Goal: Task Accomplishment & Management: Use online tool/utility

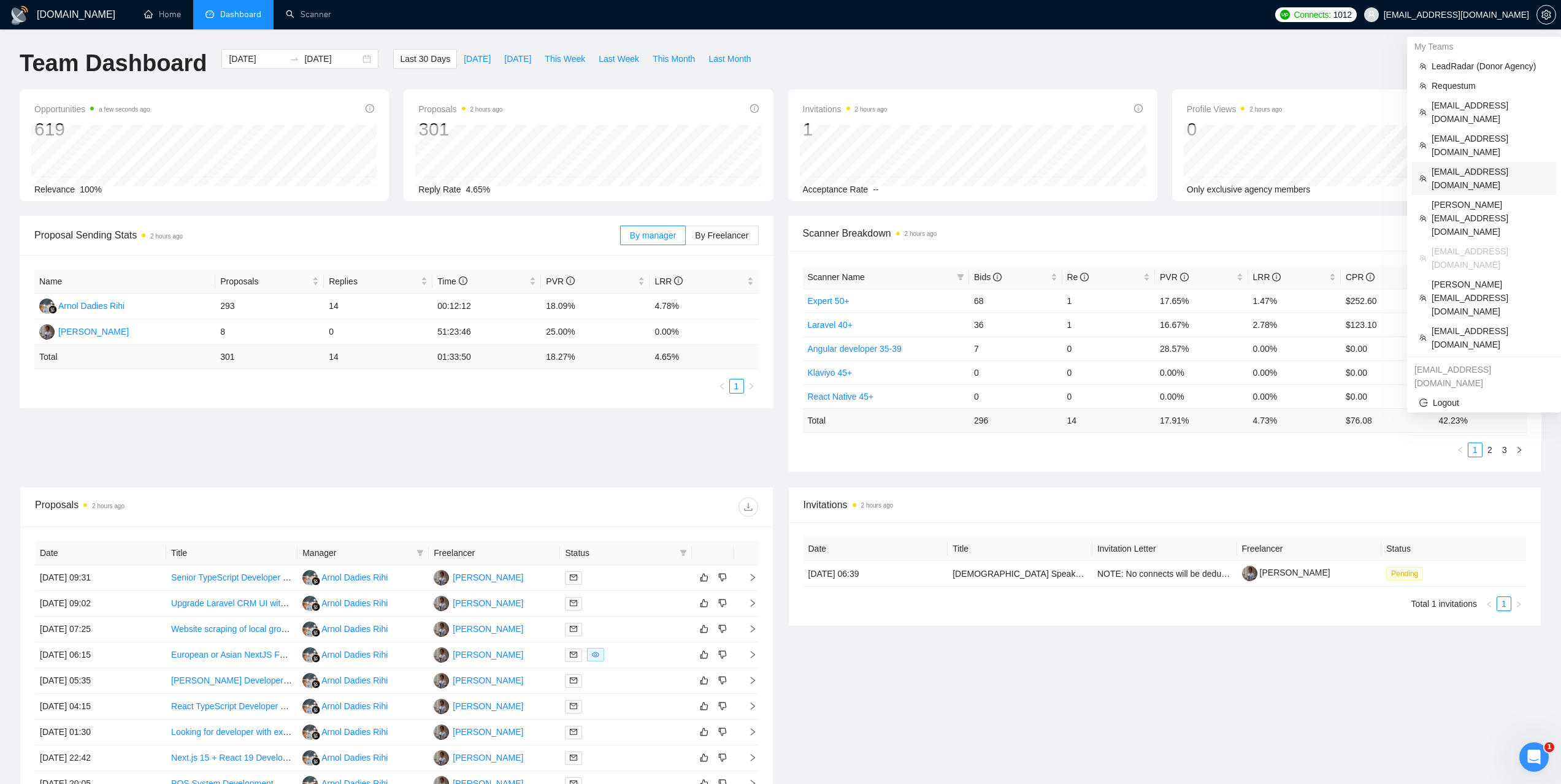
click at [1452, 165] on span "taras@oliinykk.design" at bounding box center [1490, 178] width 117 height 27
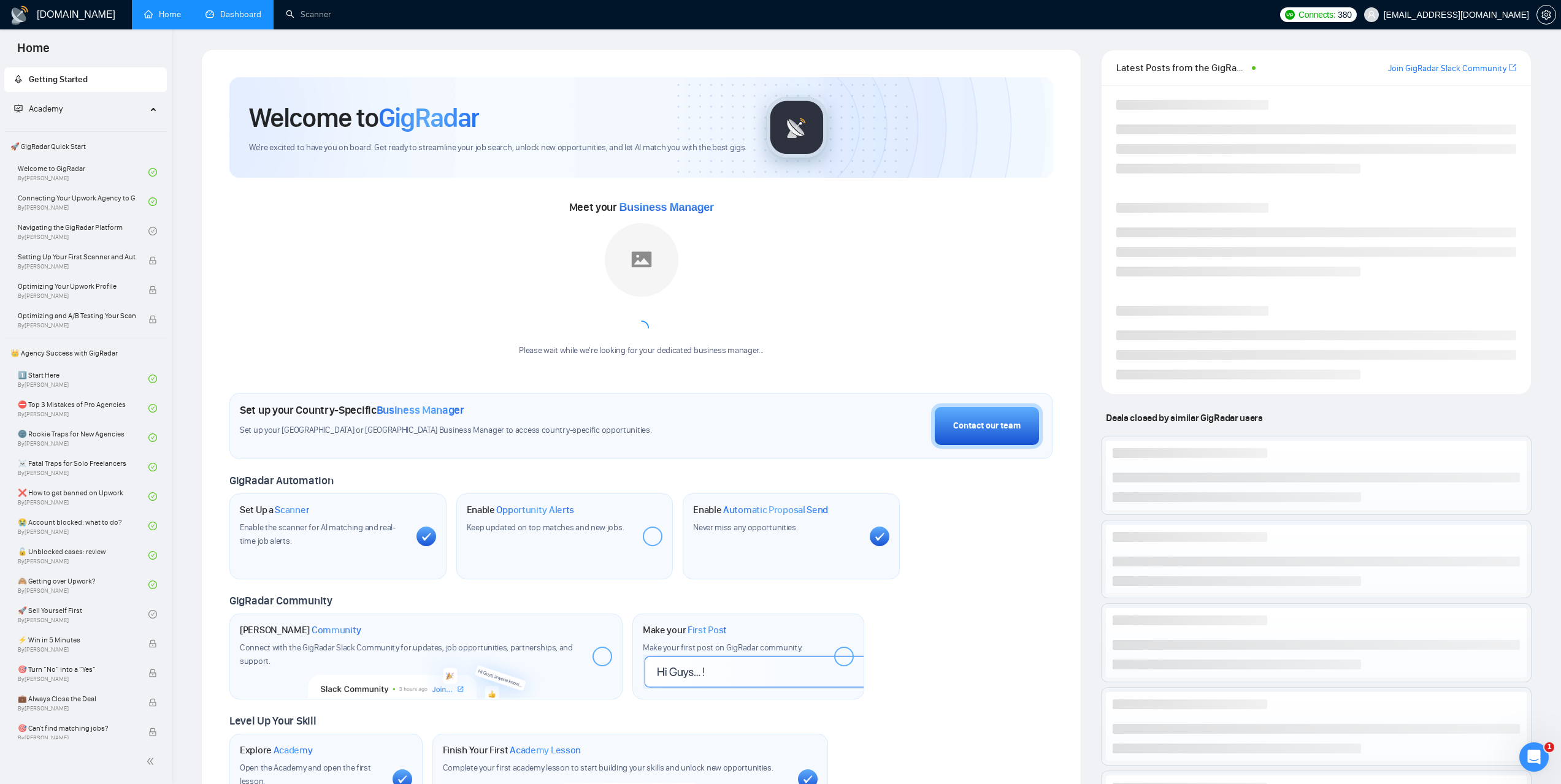
click at [255, 9] on link "Dashboard" at bounding box center [233, 14] width 56 height 10
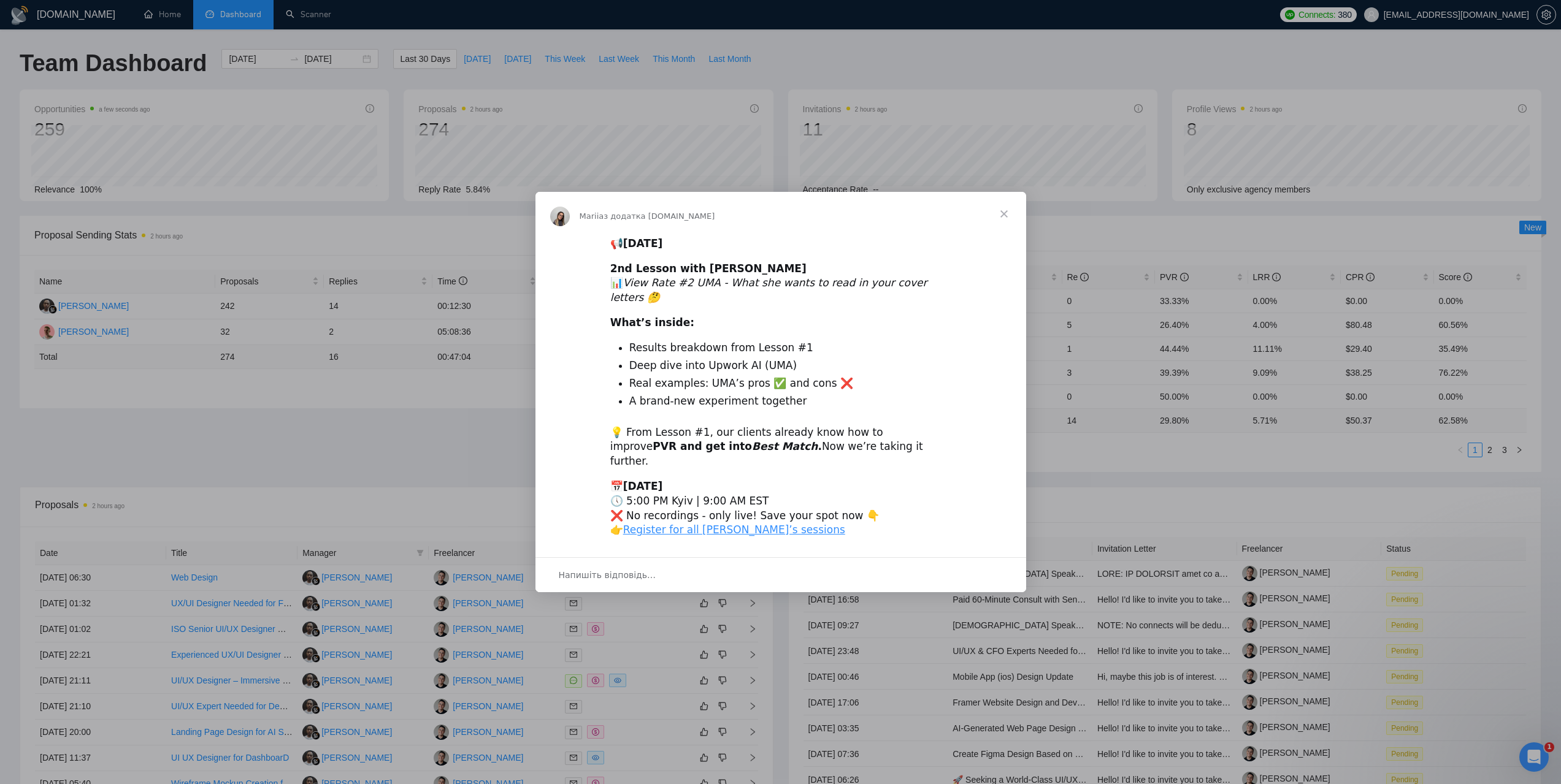
click at [1002, 222] on span "Закрити" at bounding box center [1003, 213] width 44 height 44
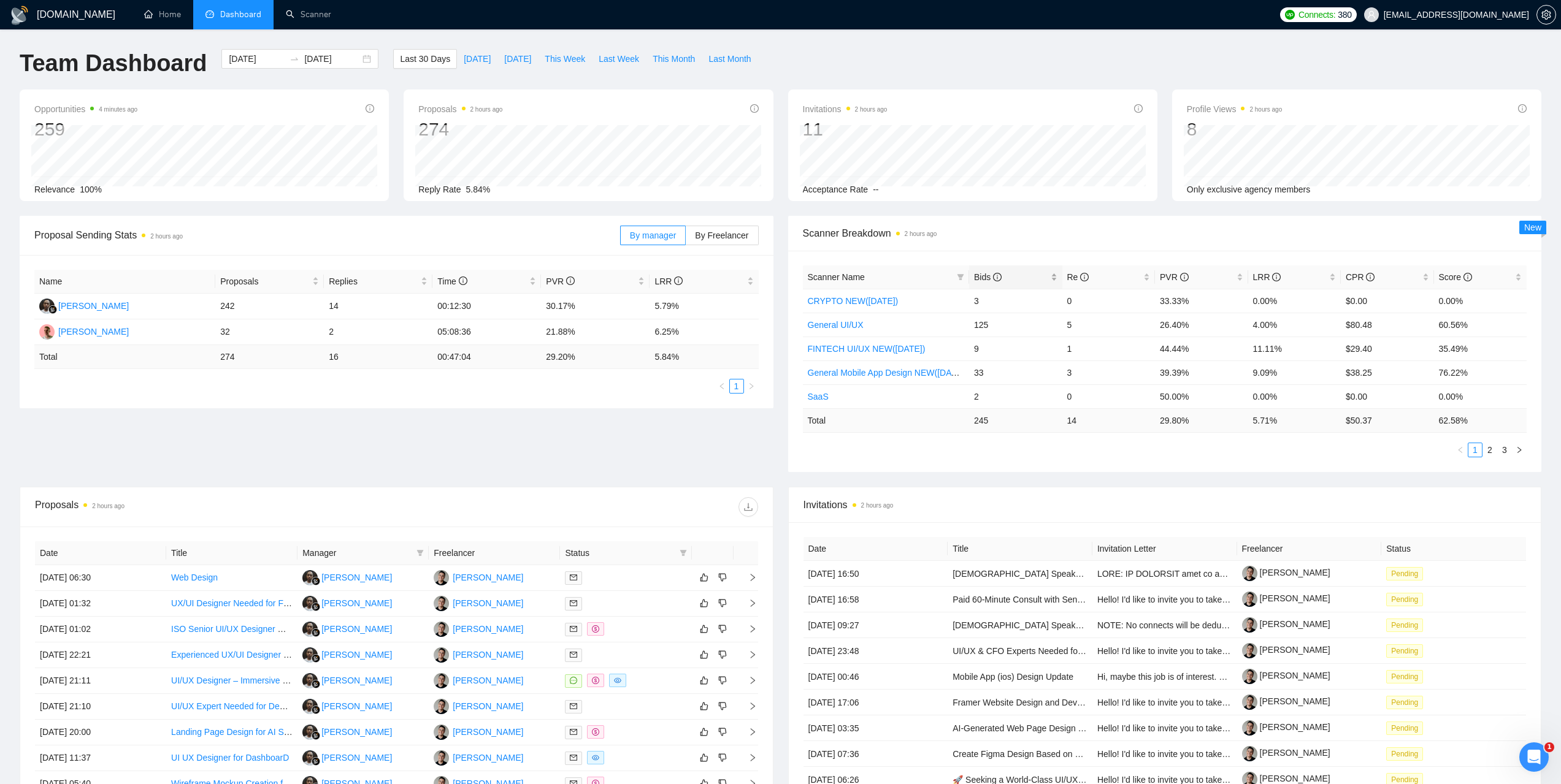
click at [978, 280] on span "Bids" at bounding box center [987, 277] width 27 height 10
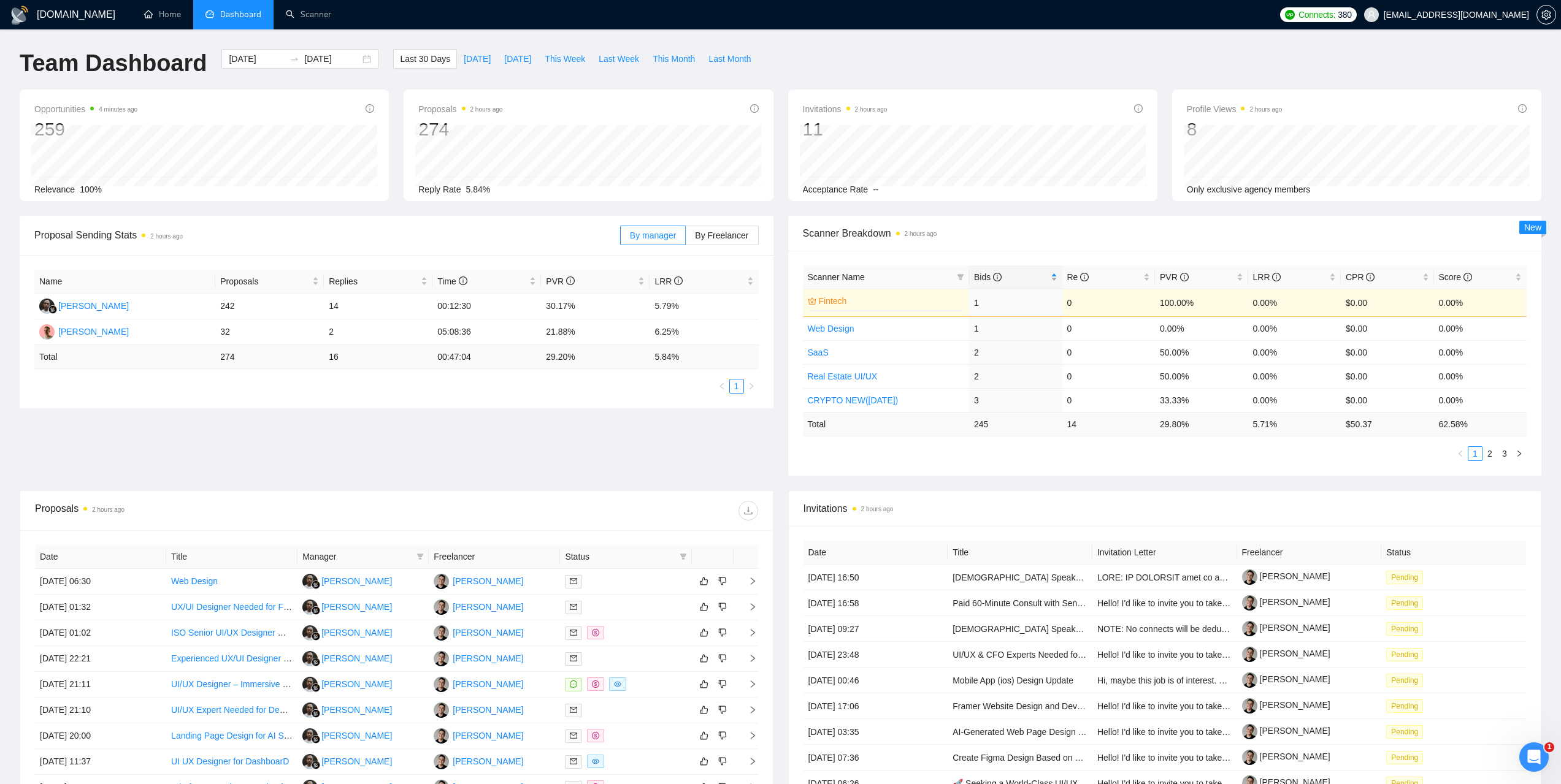
click at [985, 272] on span "Bids" at bounding box center [987, 277] width 27 height 10
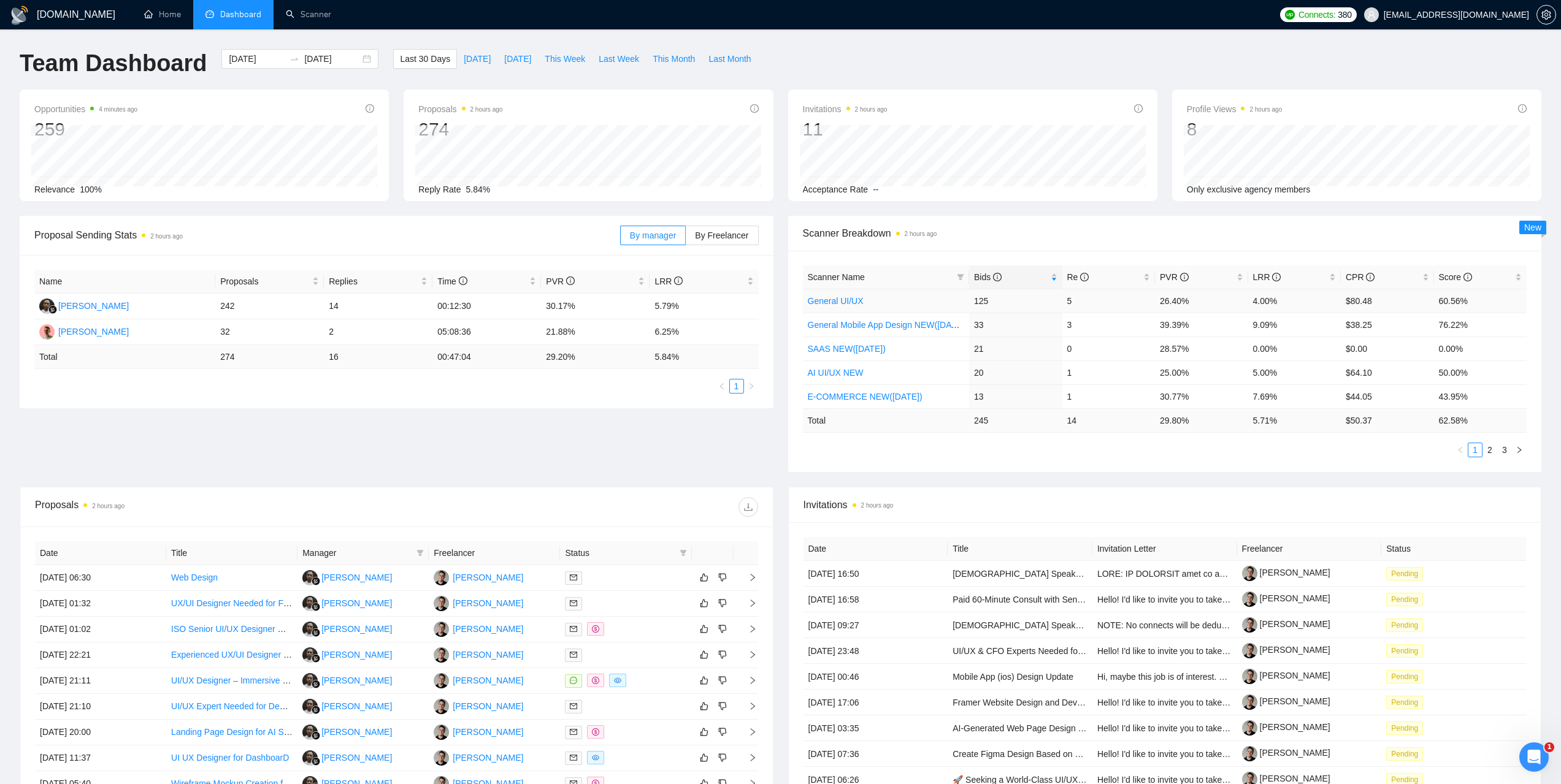
click at [840, 298] on link "General UI/UX" at bounding box center [835, 301] width 56 height 10
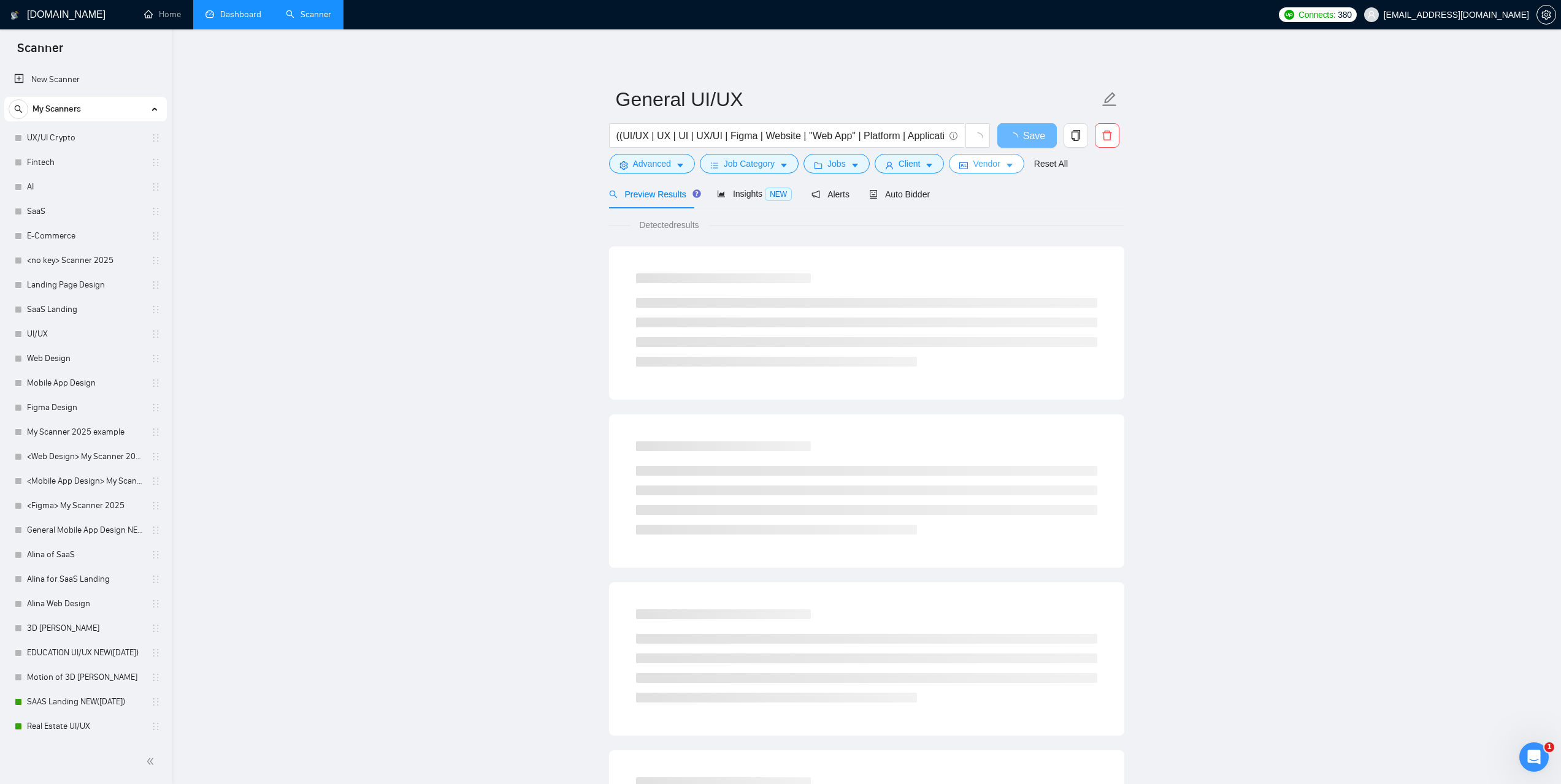
click at [986, 168] on span "Vendor" at bounding box center [986, 163] width 27 height 13
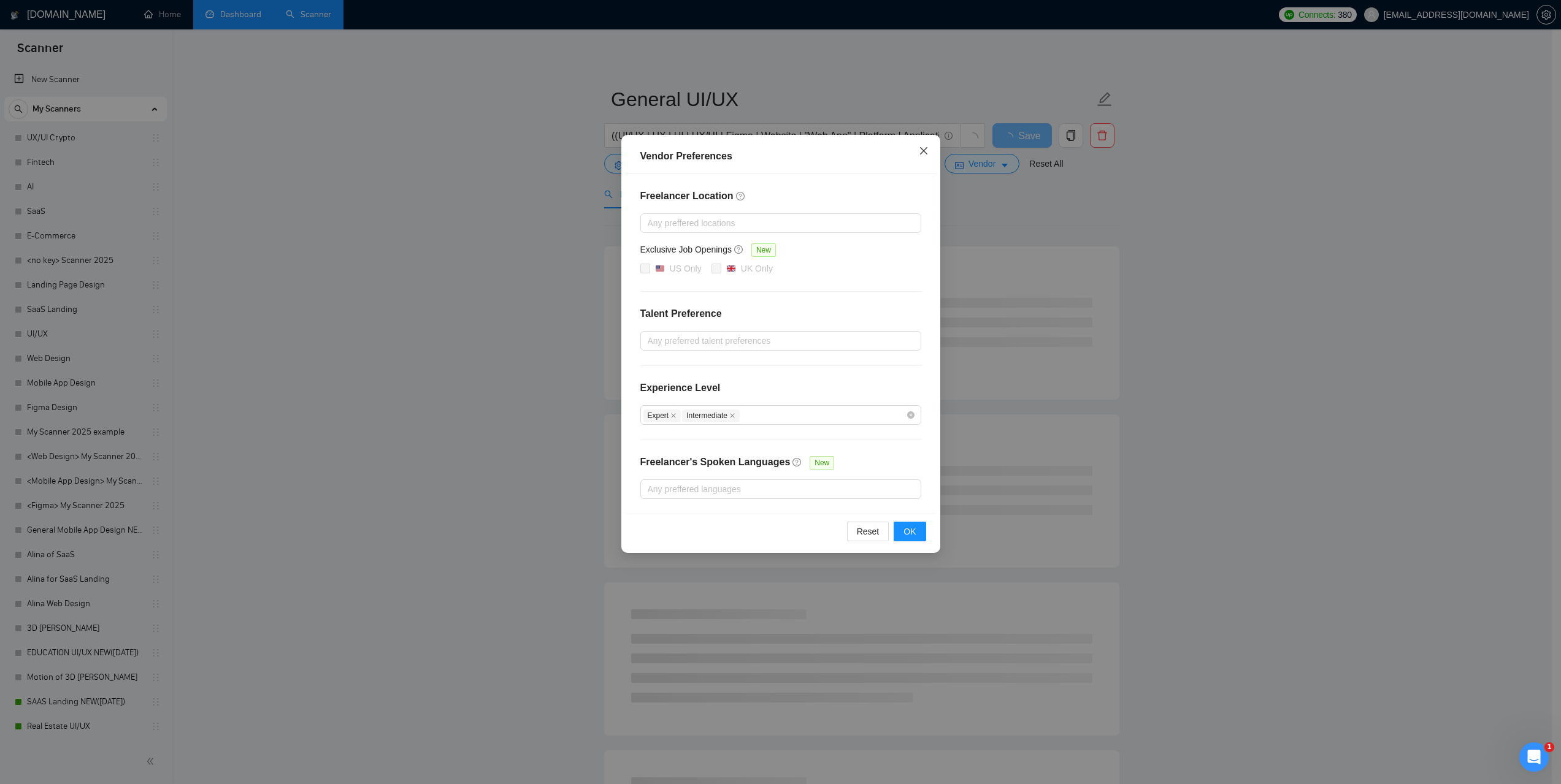
click at [928, 155] on span "Close" at bounding box center [923, 151] width 33 height 33
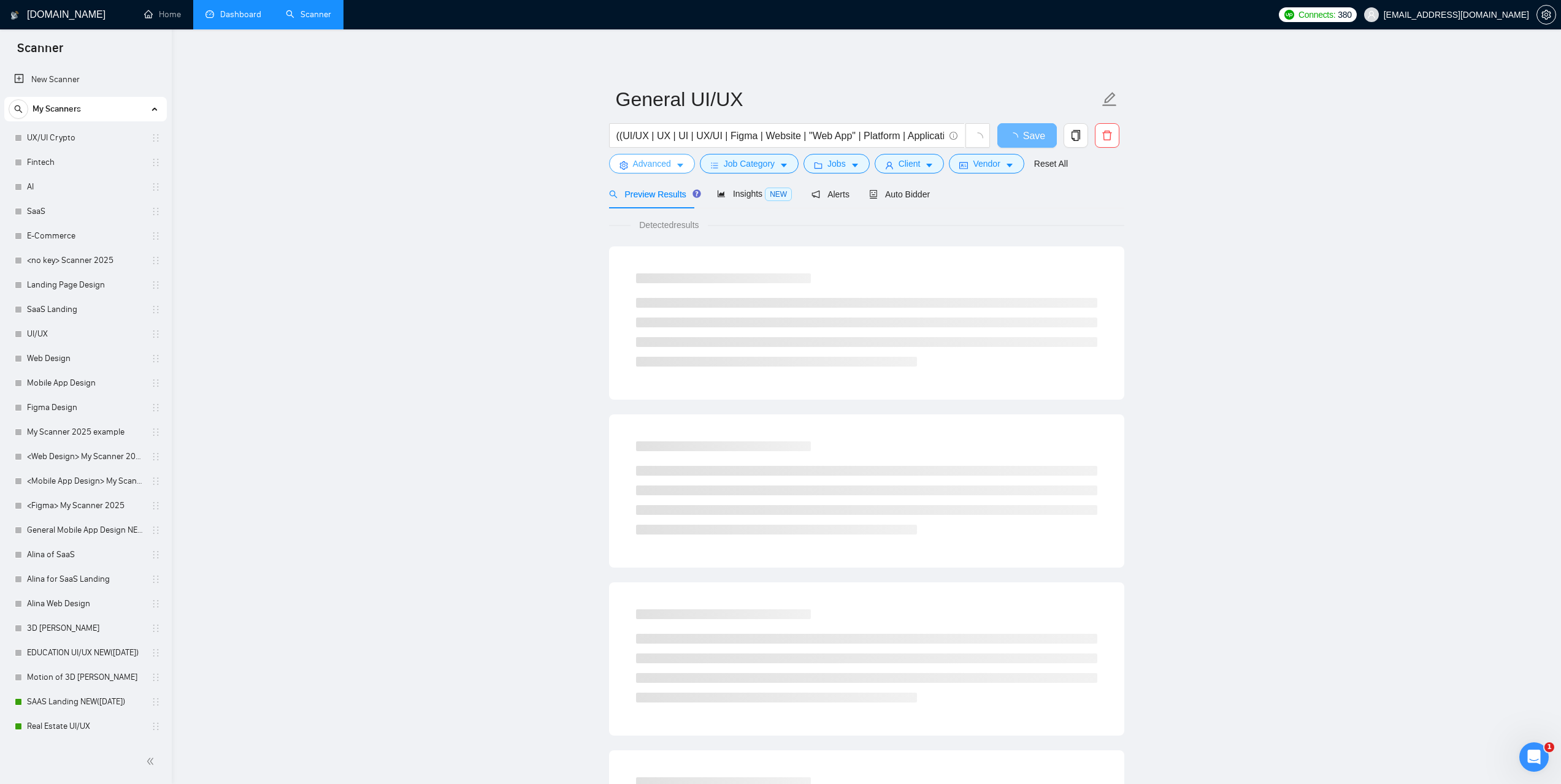
click at [671, 168] on button "Advanced" at bounding box center [652, 163] width 86 height 19
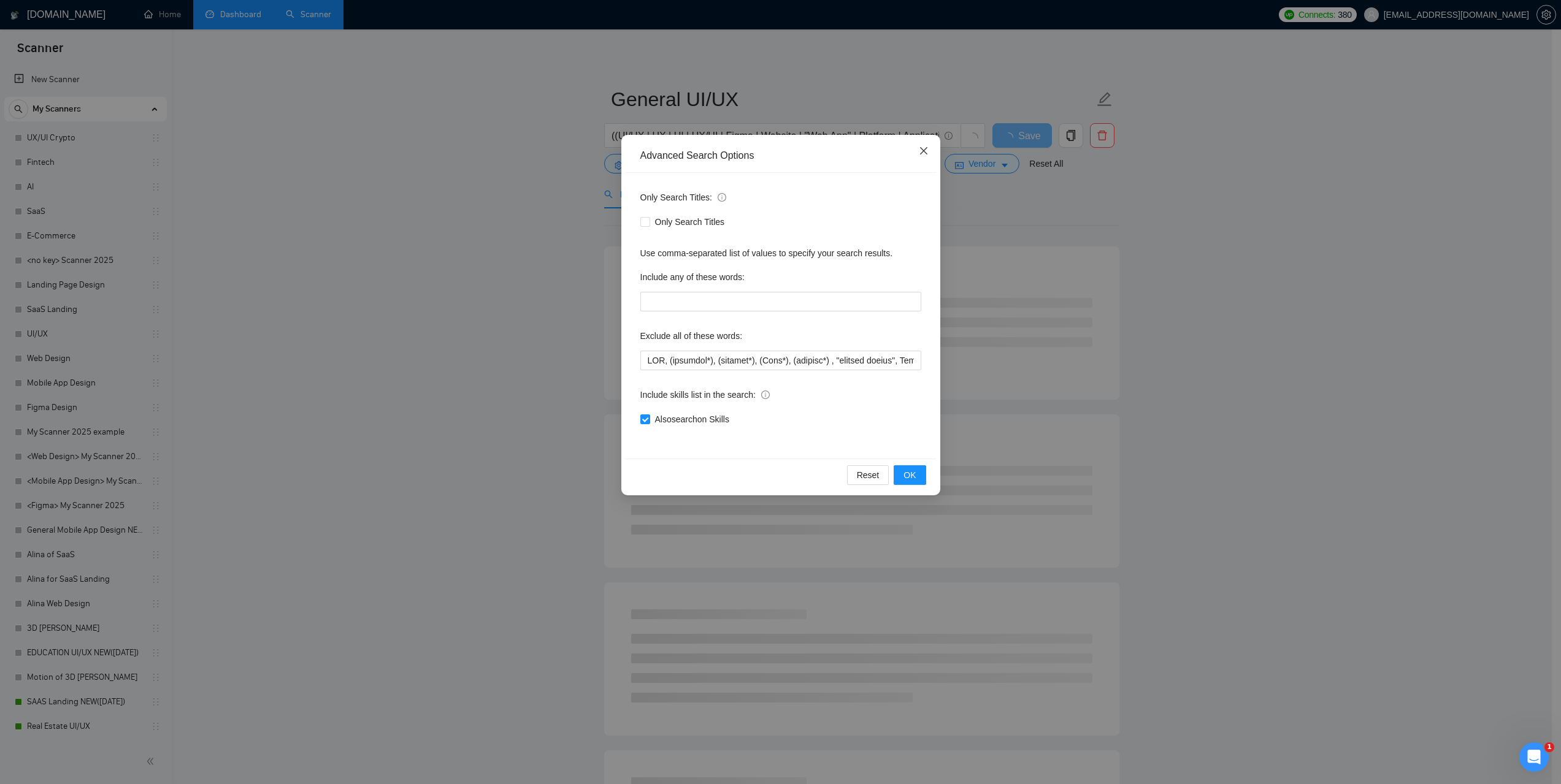
click at [924, 148] on icon "close" at bounding box center [923, 151] width 10 height 10
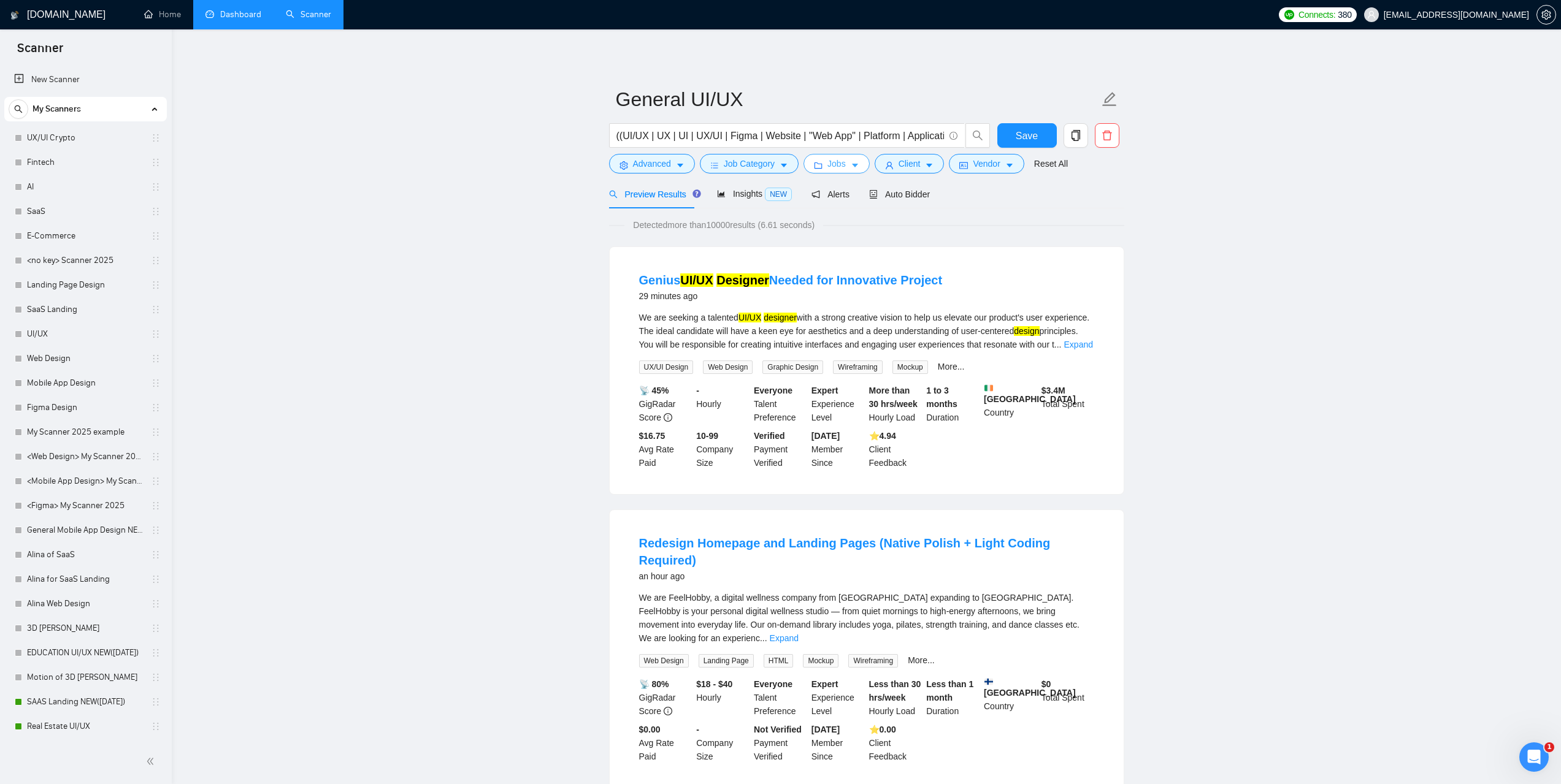
click at [828, 167] on span "Jobs" at bounding box center [836, 163] width 19 height 13
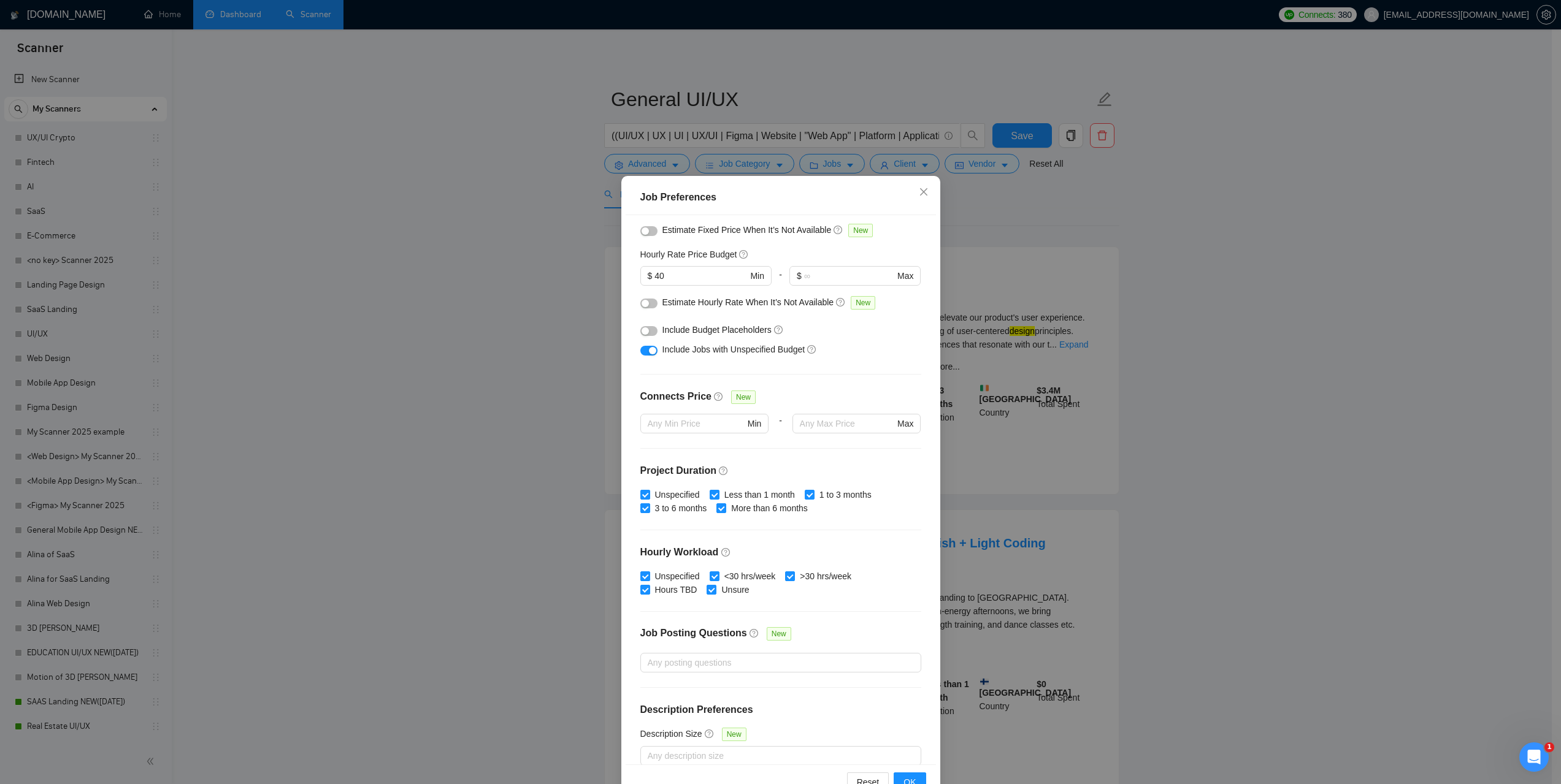
scroll to position [142, 0]
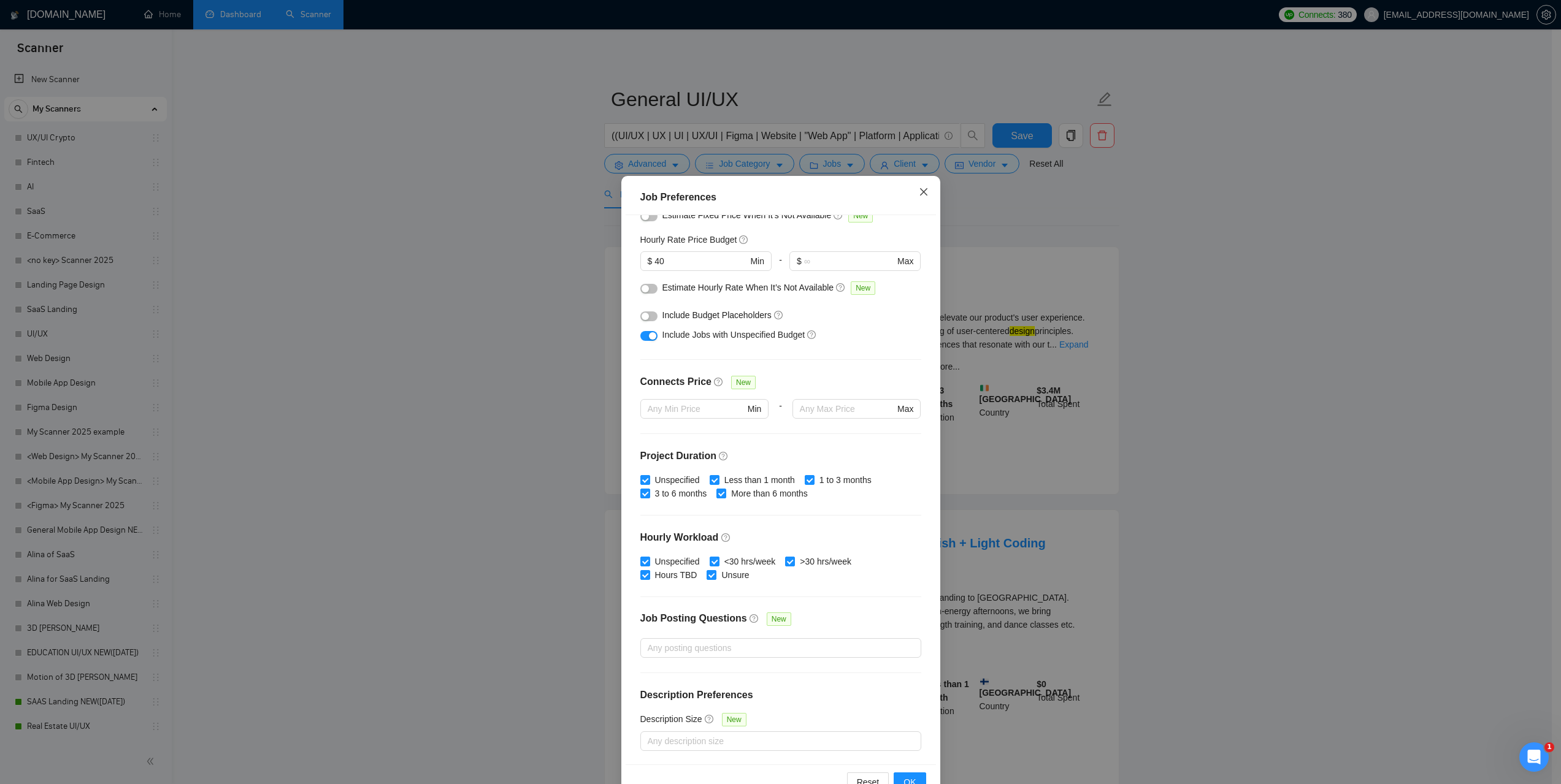
click at [916, 200] on span "Close" at bounding box center [923, 192] width 33 height 33
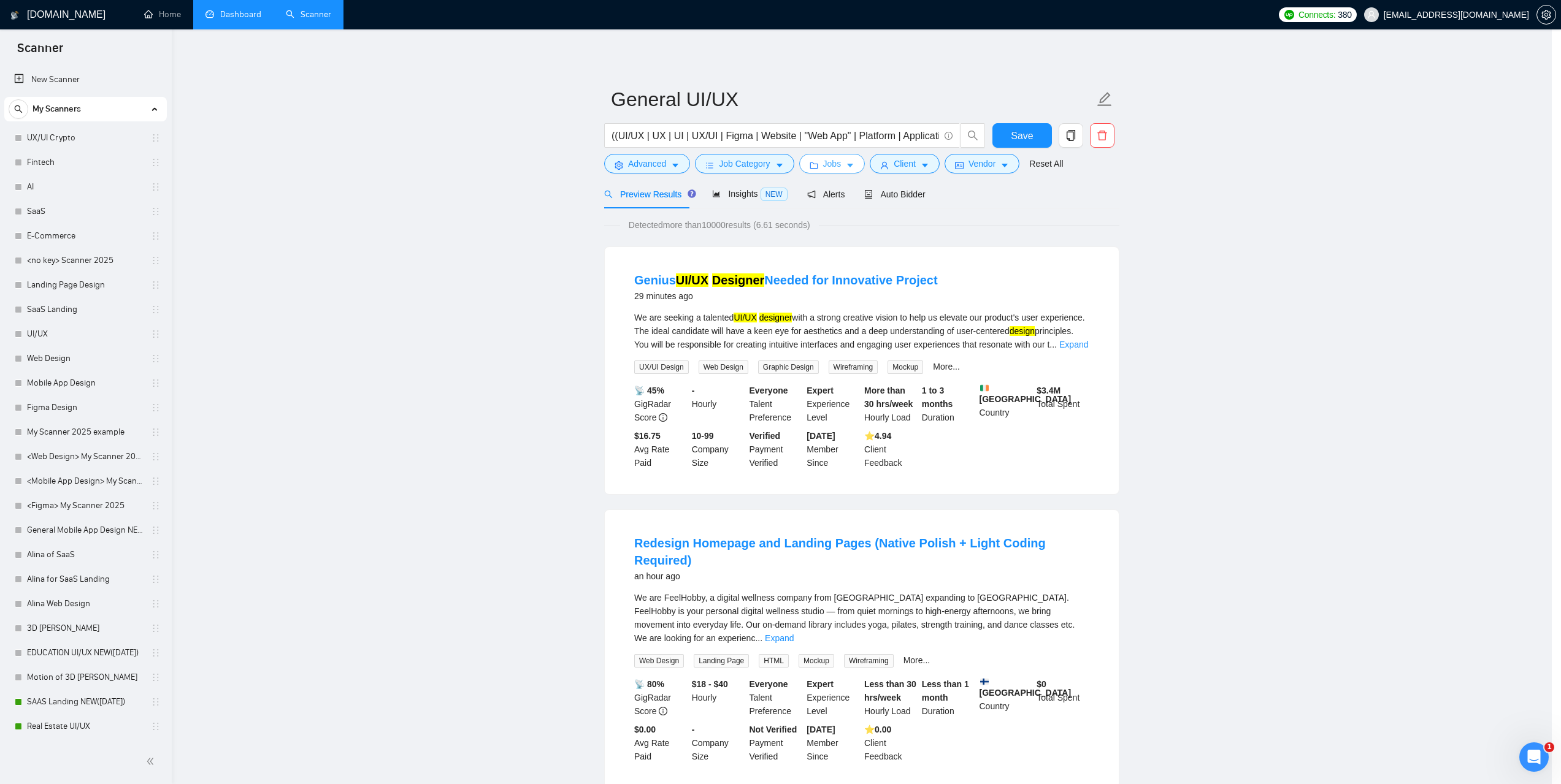
click at [909, 171] on body "Scanner New Scanner My Scanners UX/UI Crypto Fintech AI SaaS E-Commerce <no key…" at bounding box center [775, 392] width 1551 height 784
click at [920, 169] on button "Client" at bounding box center [910, 163] width 70 height 19
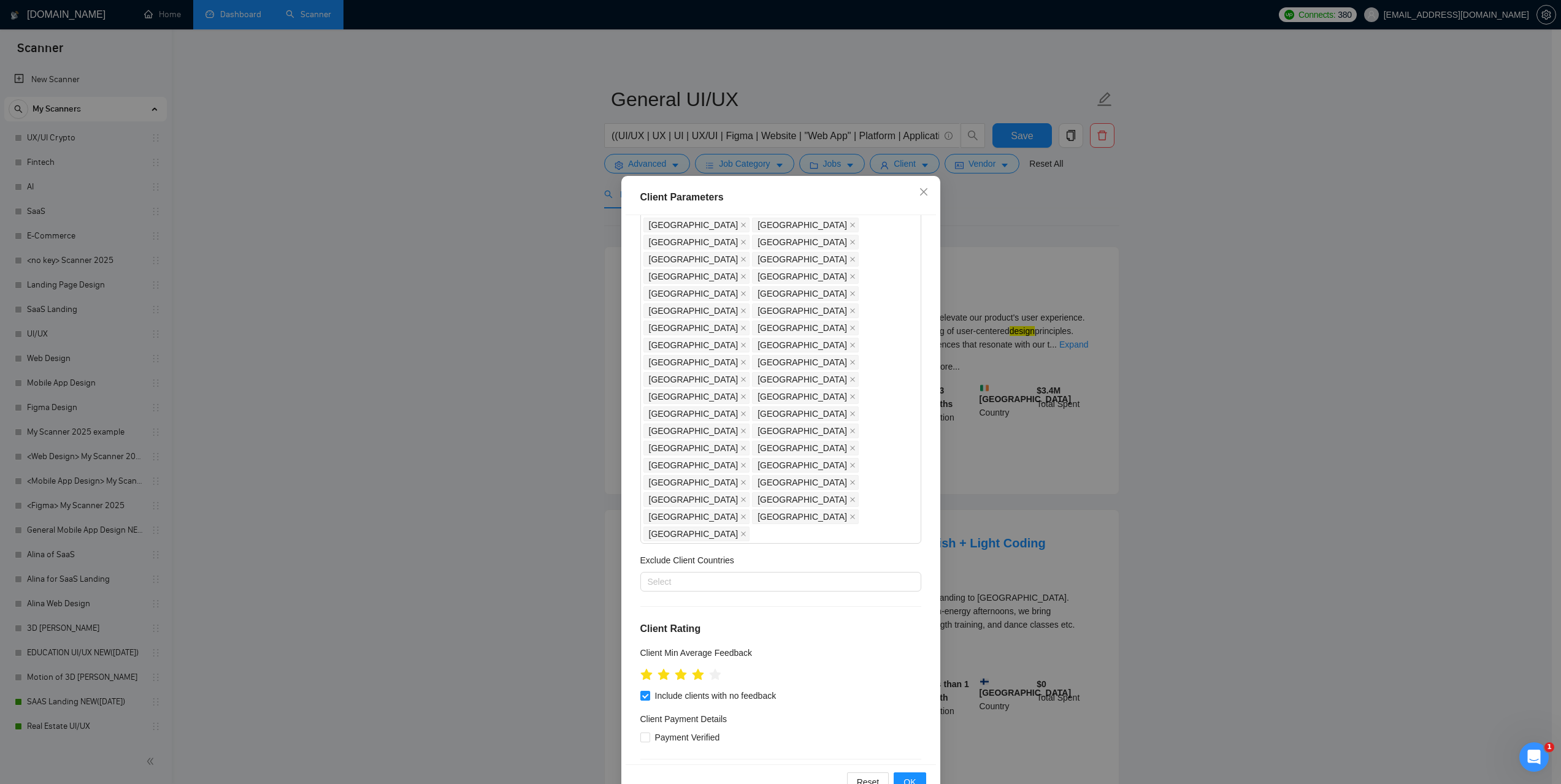
scroll to position [184, 0]
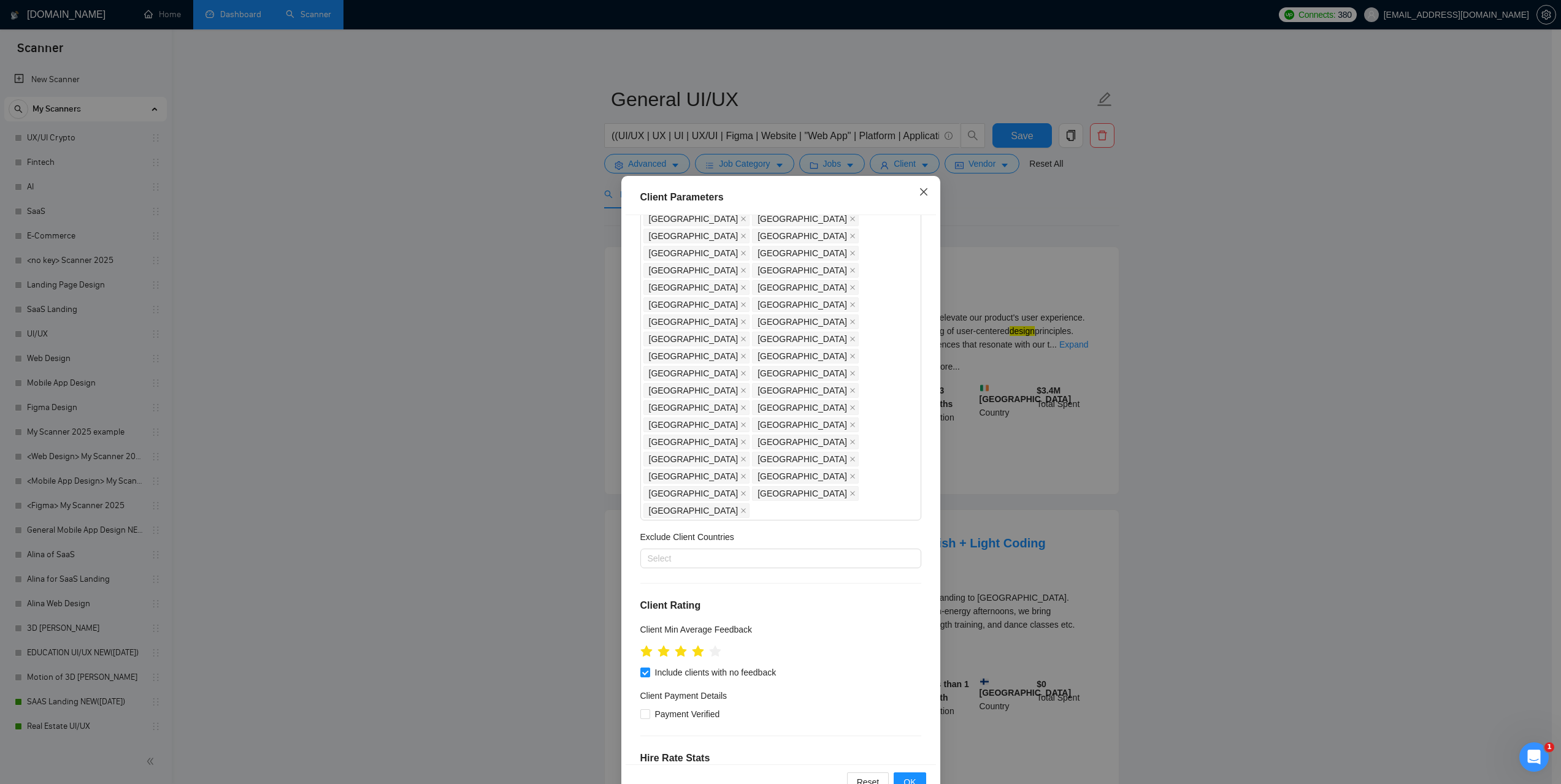
click at [915, 187] on span "Close" at bounding box center [923, 192] width 33 height 33
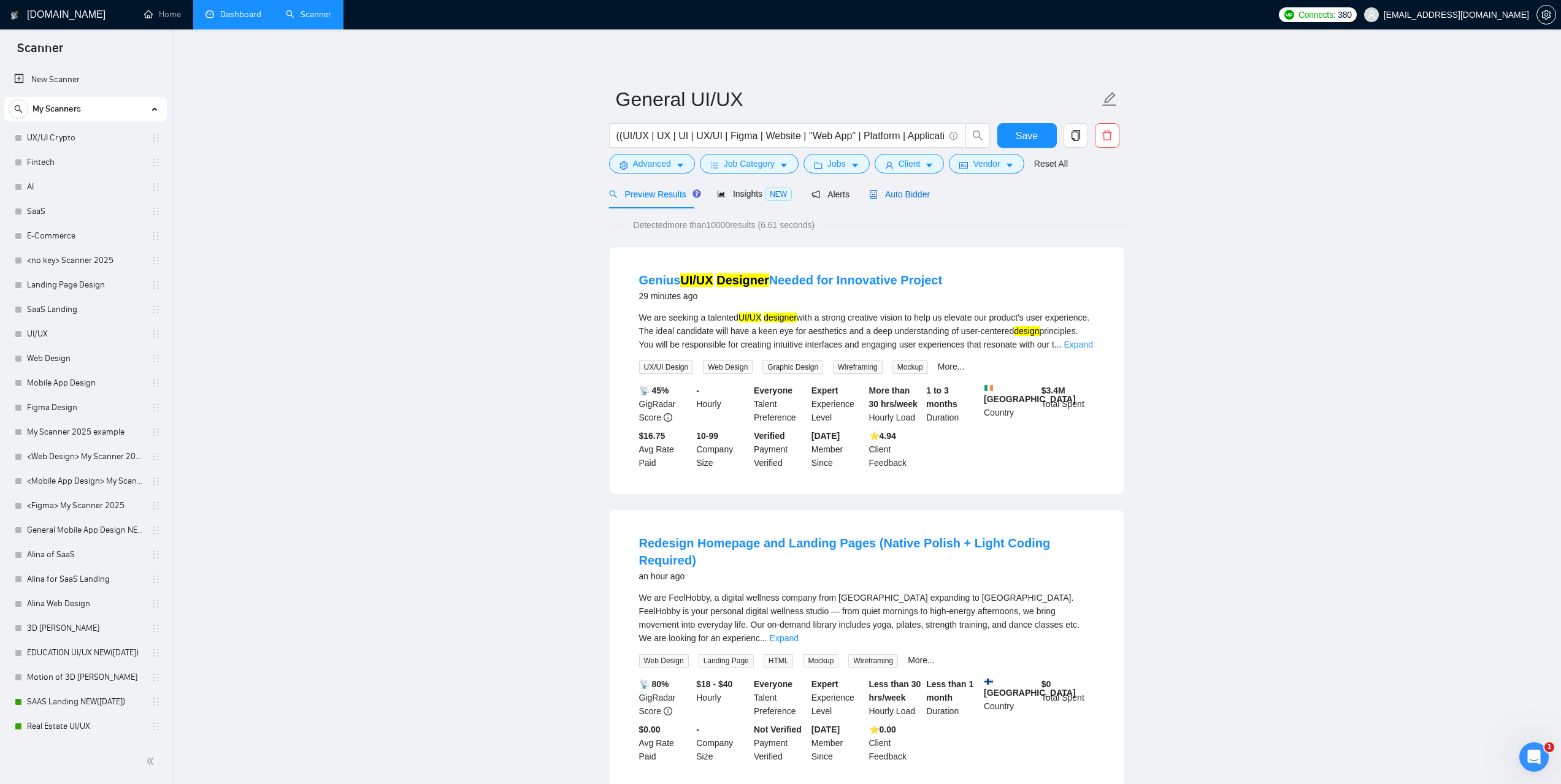
click at [896, 197] on span "Auto Bidder" at bounding box center [899, 194] width 61 height 10
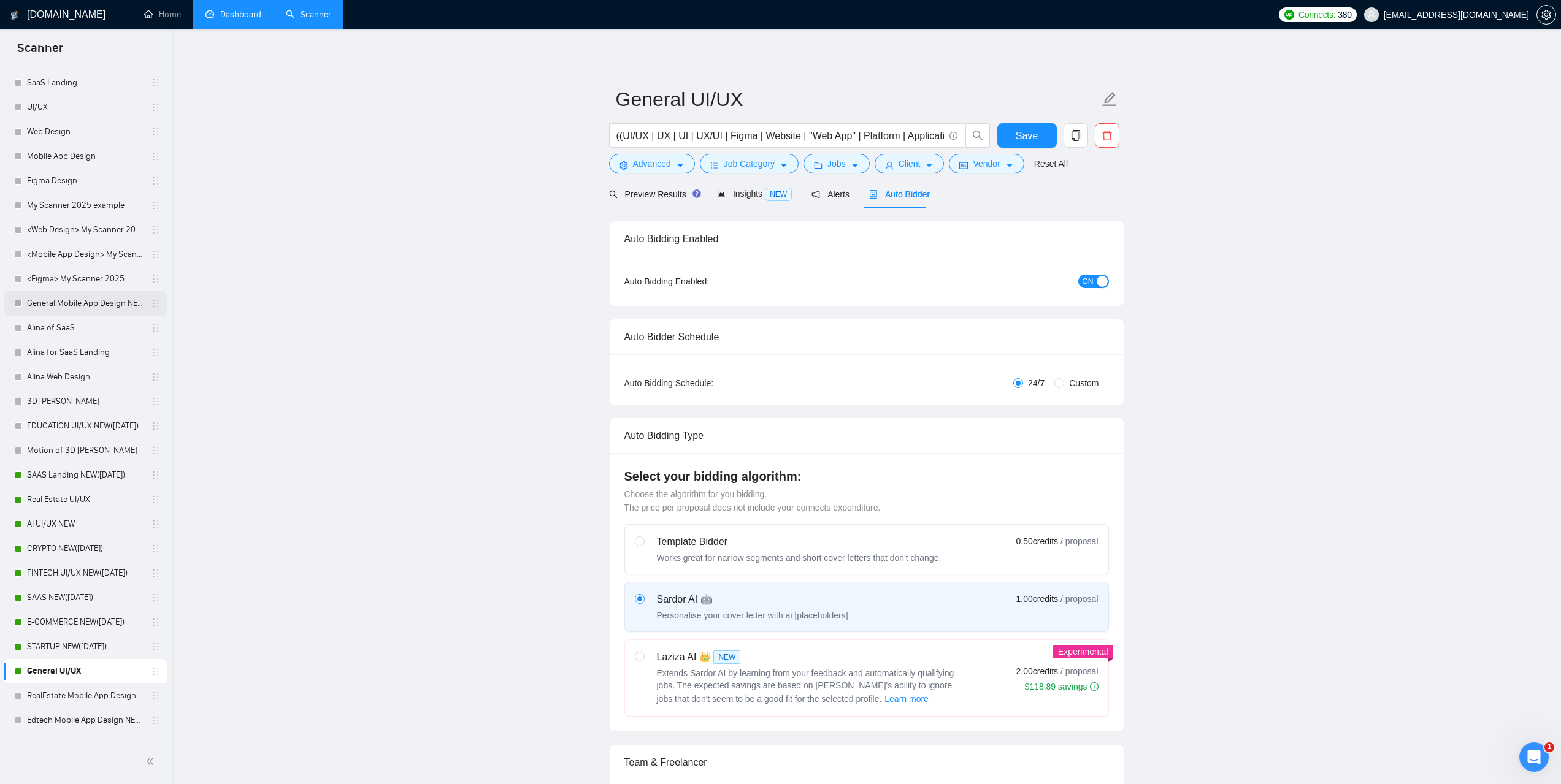
scroll to position [245, 0]
click at [90, 463] on link "SAAS Landing NEW(23.08.2025)" at bounding box center [85, 457] width 117 height 24
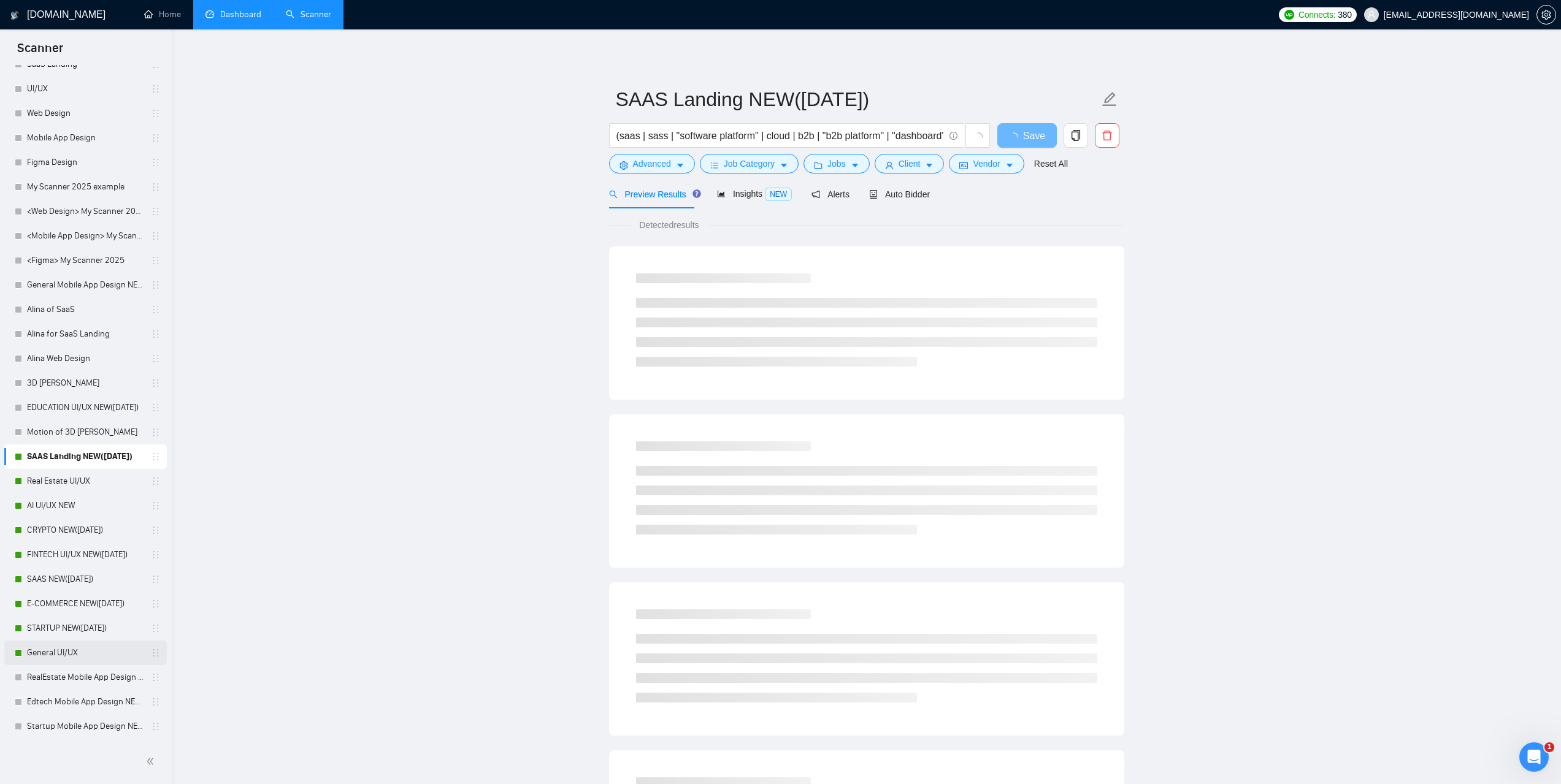
click at [71, 656] on link "General UI/UX" at bounding box center [85, 653] width 117 height 24
click at [889, 208] on div "Auto Bidder" at bounding box center [899, 194] width 61 height 29
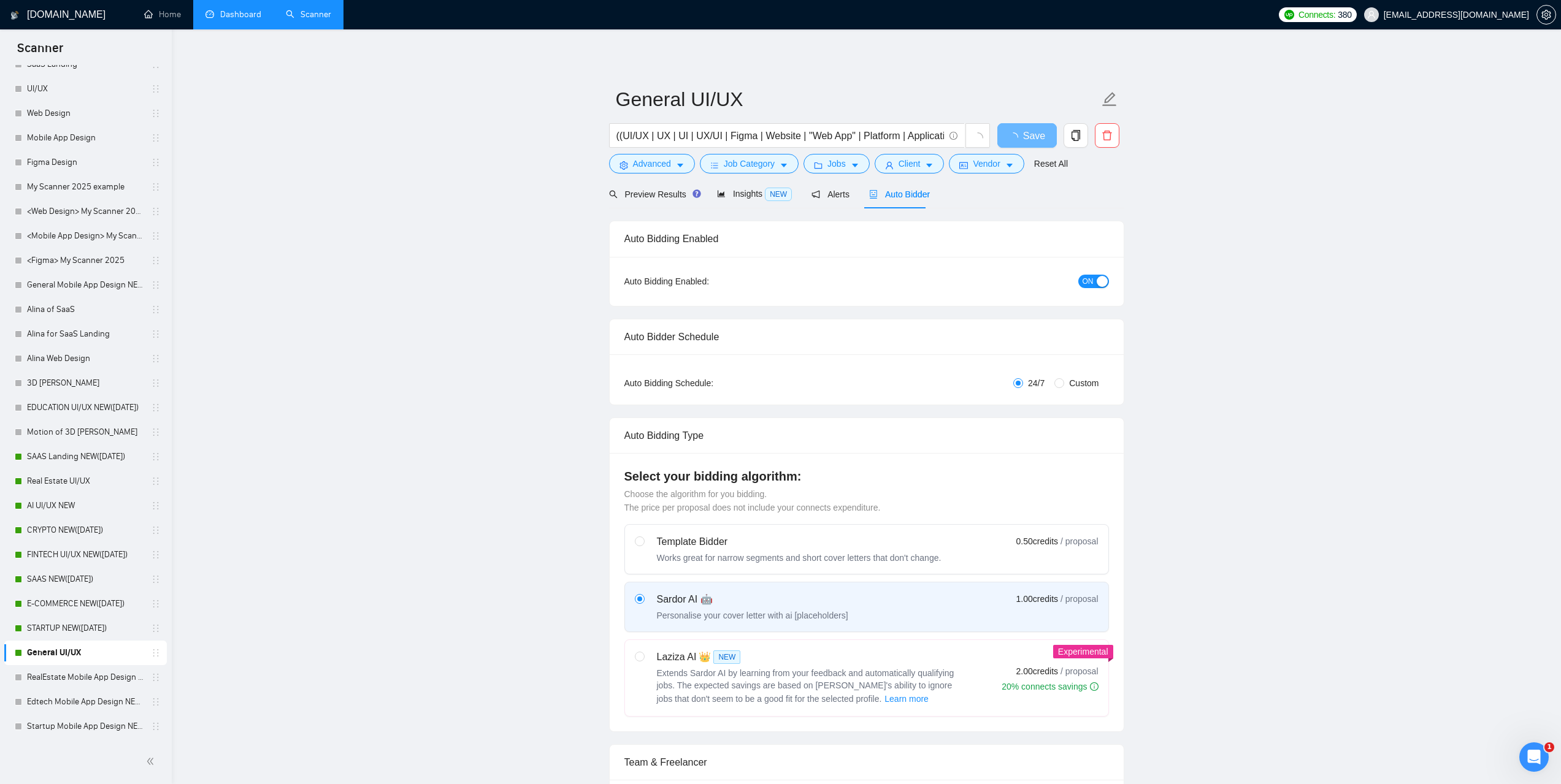
click at [227, 9] on link "Dashboard" at bounding box center [233, 14] width 56 height 10
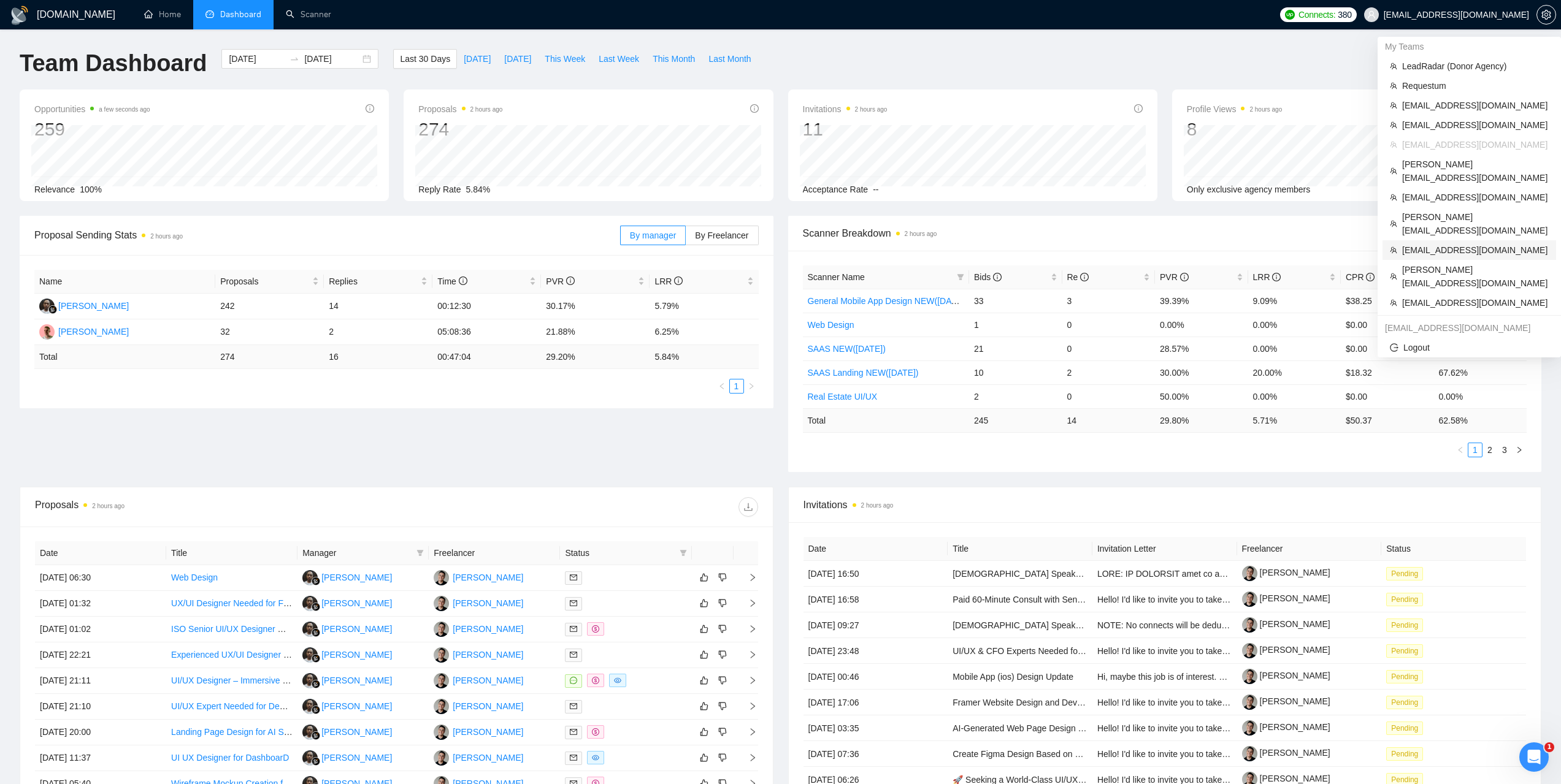
click at [1427, 244] on span "webbsenterprisesllc@gmail.com" at bounding box center [1475, 250] width 146 height 13
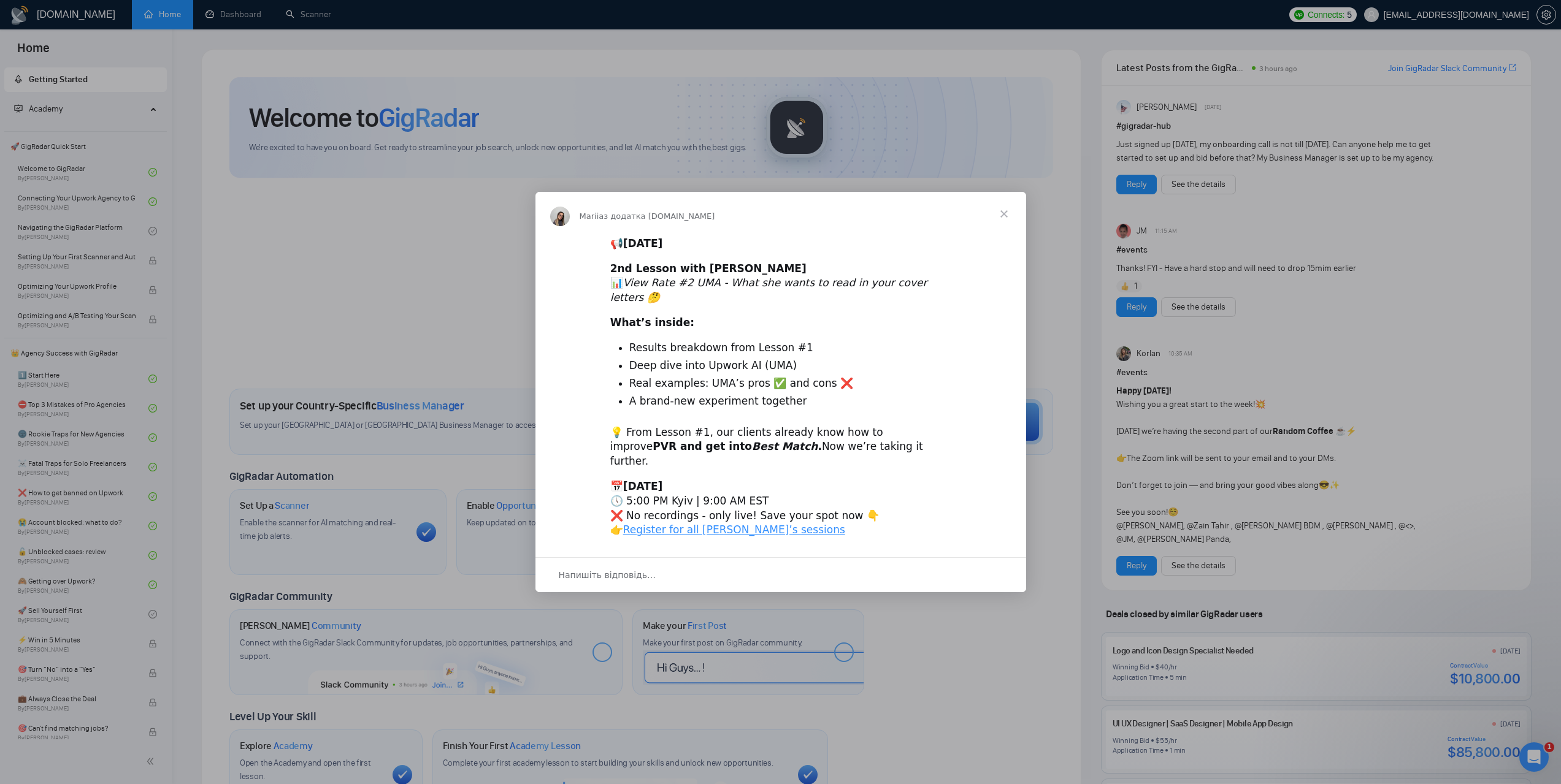
click at [235, 15] on div "Месенджер Intercom" at bounding box center [780, 392] width 1561 height 784
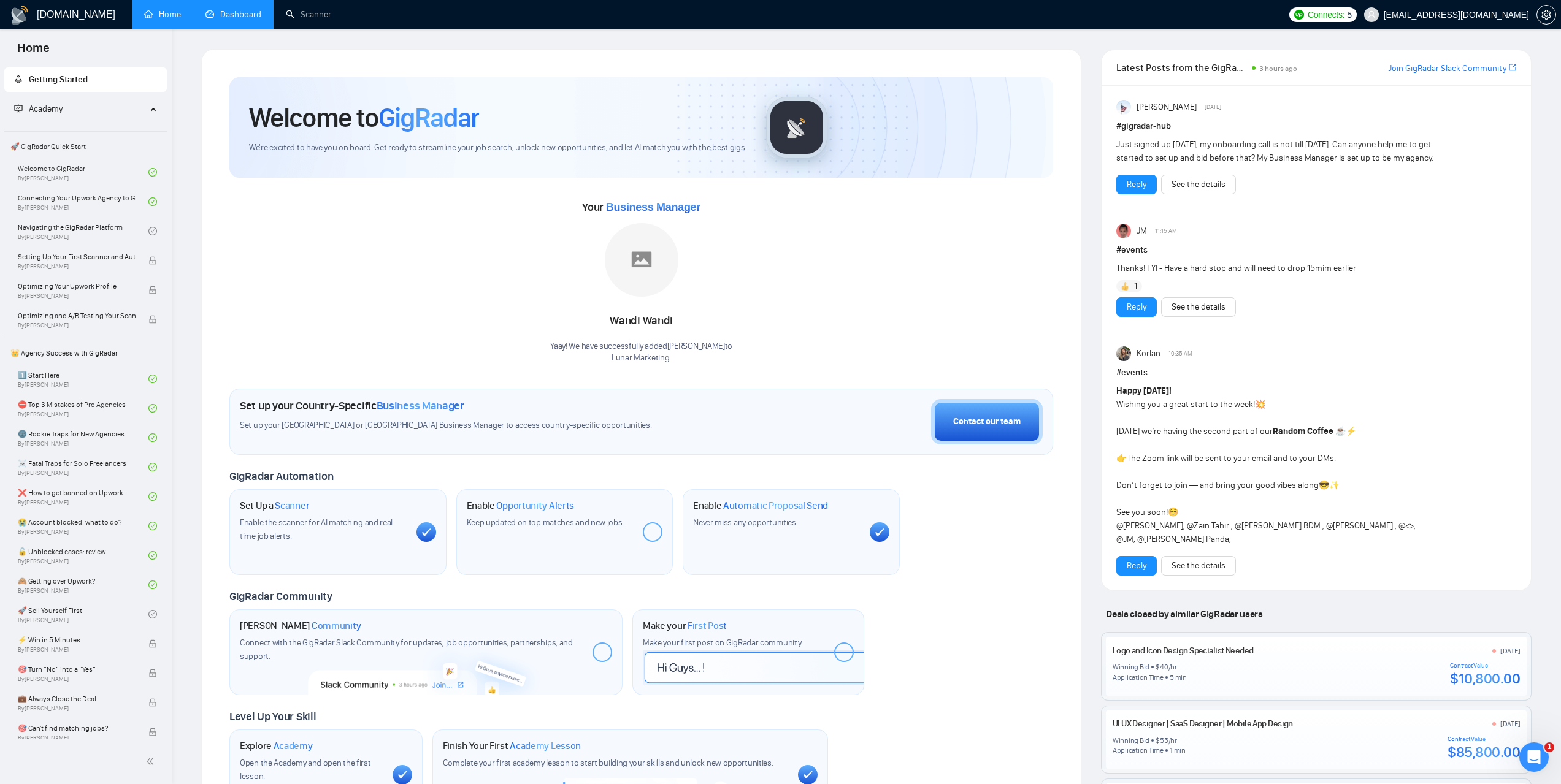
click at [249, 13] on link "Dashboard" at bounding box center [233, 14] width 56 height 10
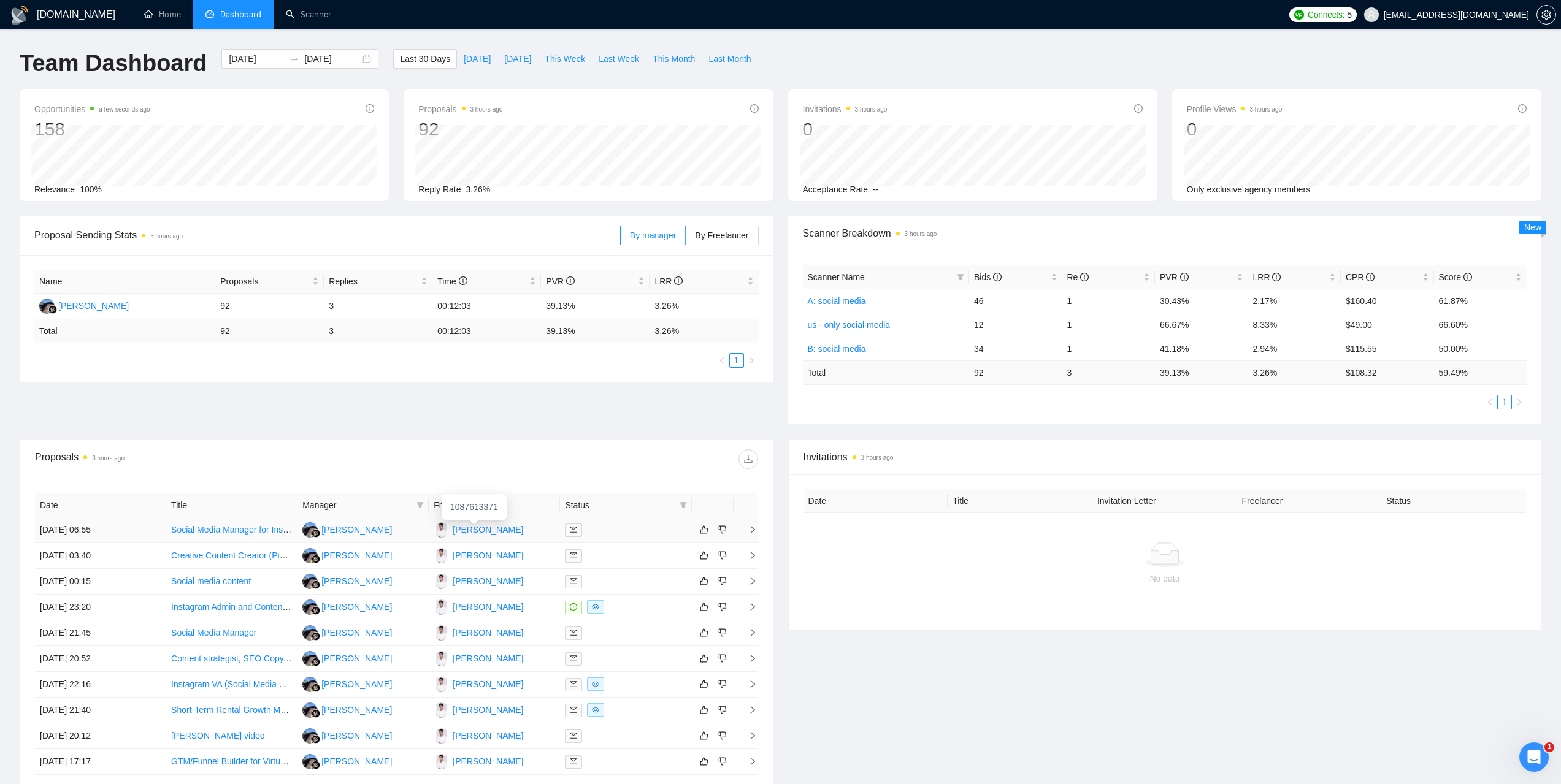
click at [486, 531] on div "Rohan Chiramel" at bounding box center [487, 529] width 71 height 13
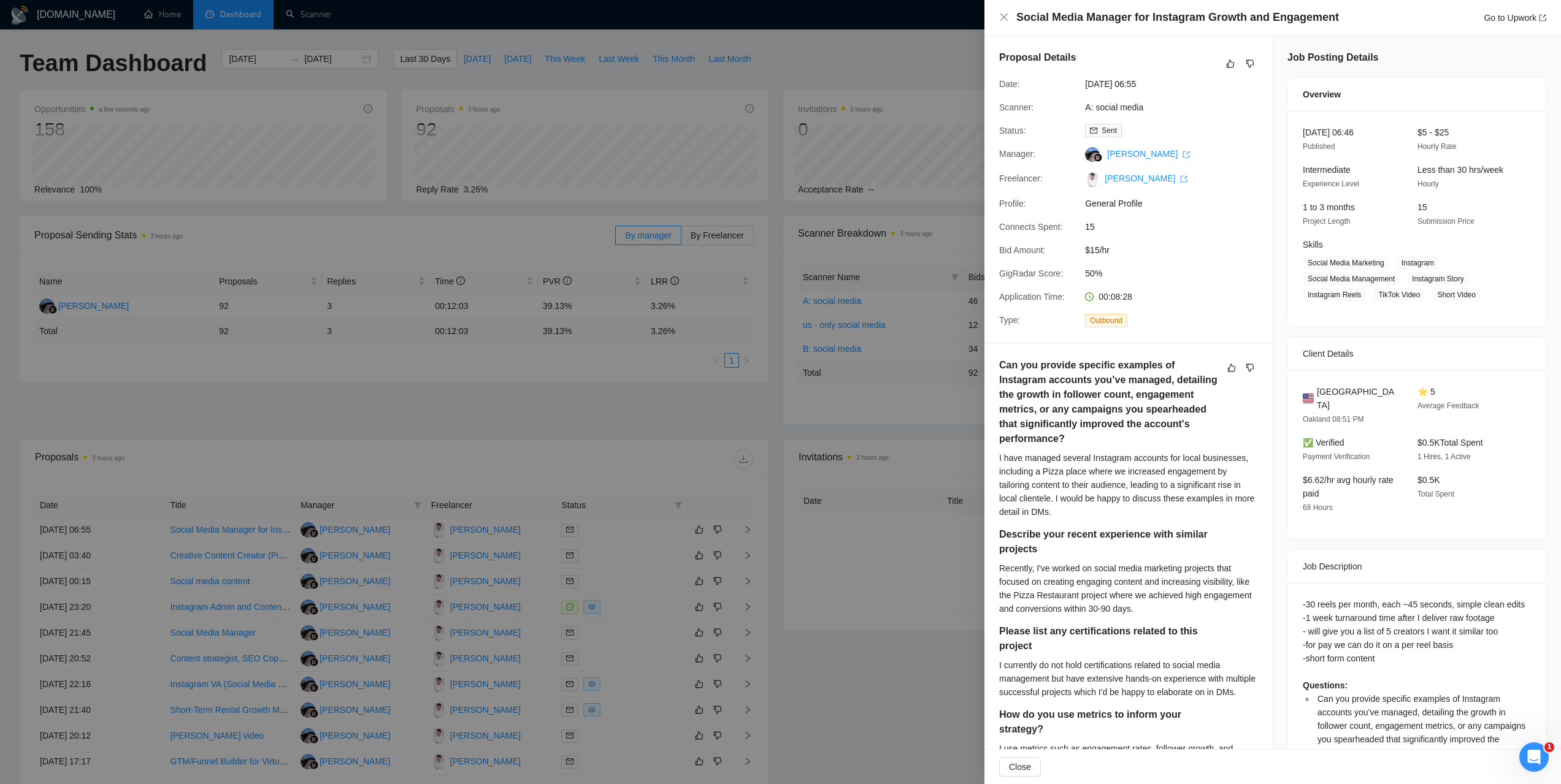
click at [872, 419] on div at bounding box center [780, 392] width 1561 height 784
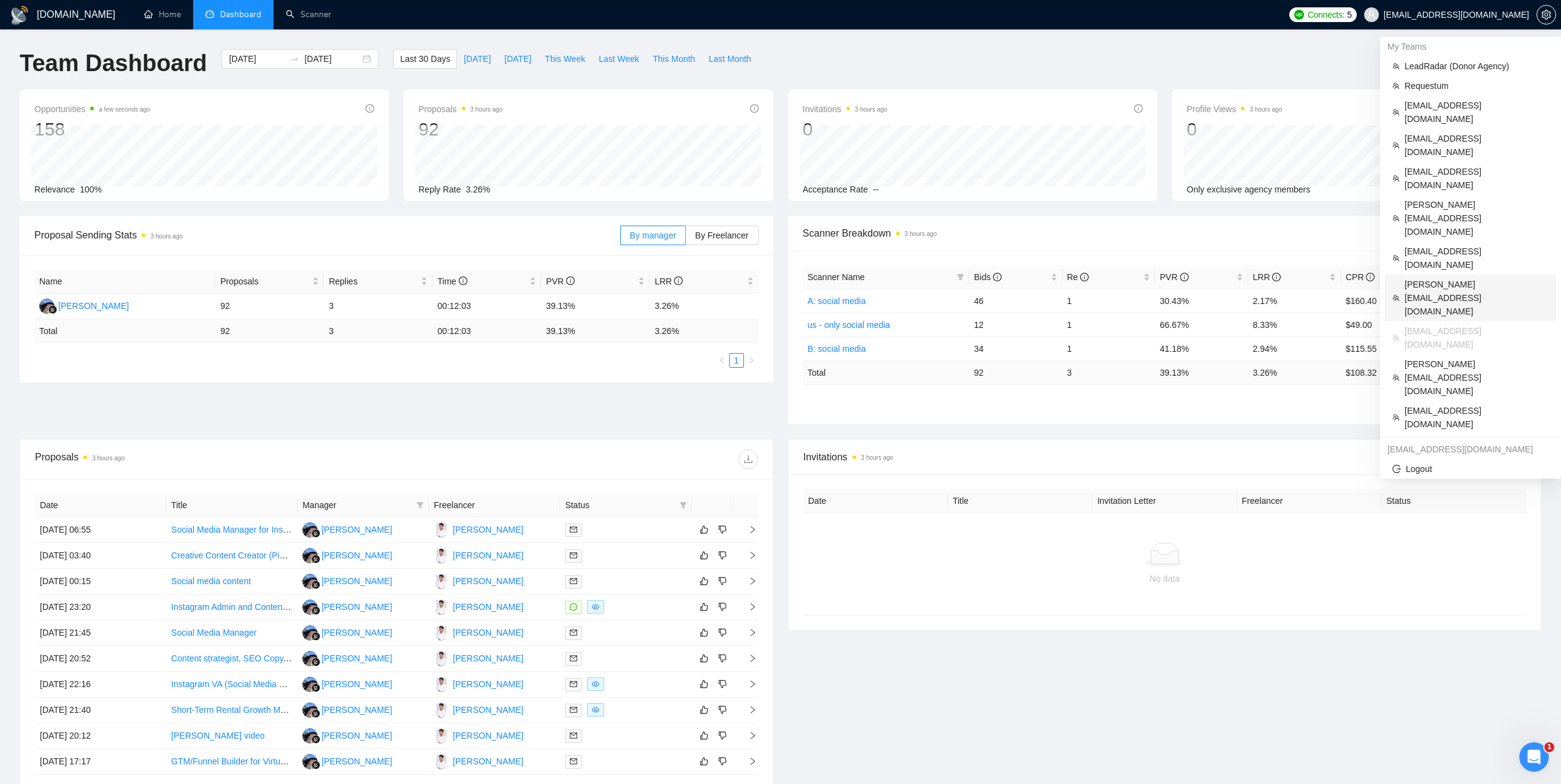
click at [1428, 278] on span "[PERSON_NAME][EMAIL_ADDRESS][DOMAIN_NAME]" at bounding box center [1476, 298] width 144 height 41
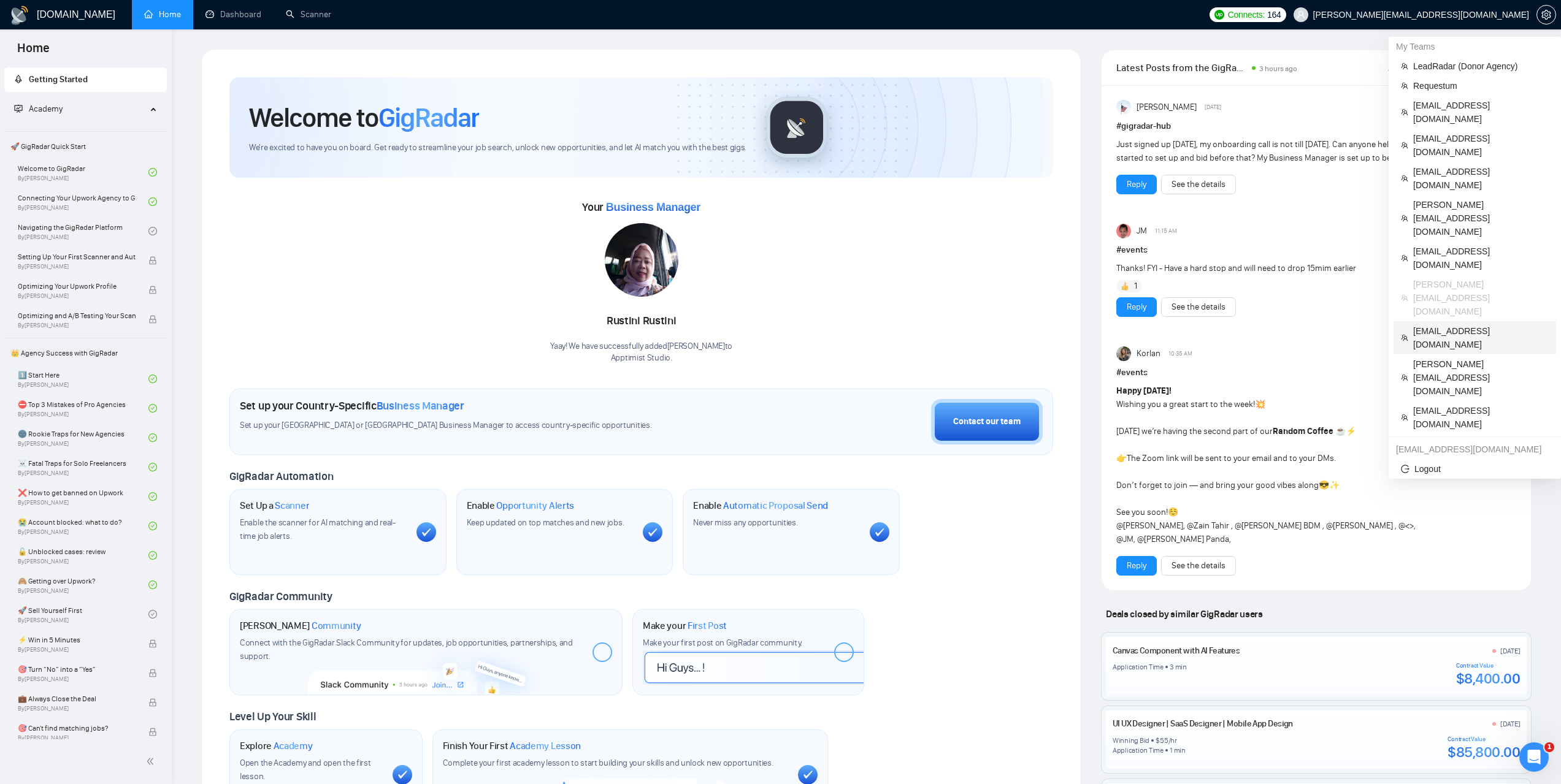
click at [1434, 324] on span "[EMAIL_ADDRESS][DOMAIN_NAME]" at bounding box center [1481, 338] width 136 height 27
